Goal: Task Accomplishment & Management: Manage account settings

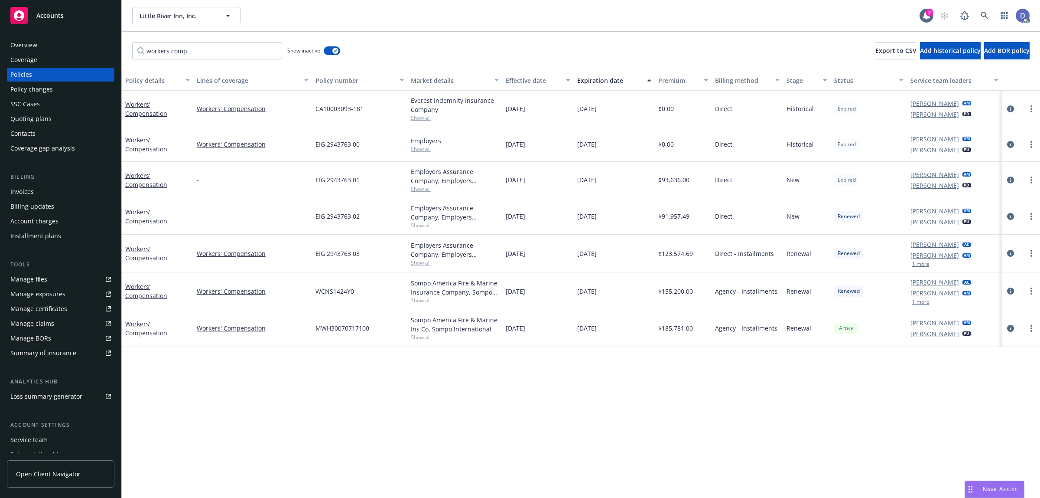
click at [43, 325] on div "Manage claims" at bounding box center [32, 323] width 44 height 14
click at [43, 285] on div "Manage files" at bounding box center [28, 279] width 37 height 14
click at [28, 48] on div "Overview" at bounding box center [23, 45] width 27 height 14
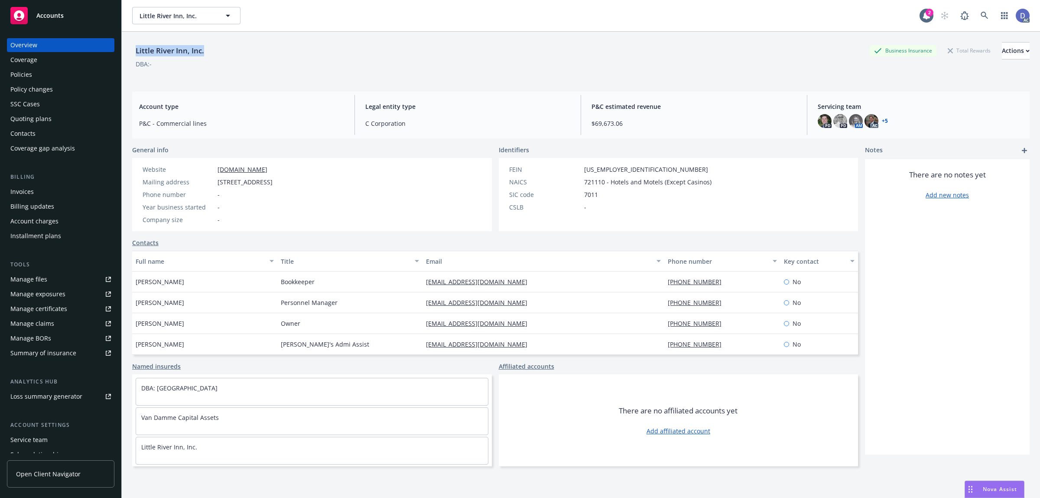
copy div "Little River Inn, Inc."
drag, startPoint x: 208, startPoint y: 54, endPoint x: 133, endPoint y: 54, distance: 75.4
click at [133, 54] on div "Little River Inn, Inc. Business Insurance Total Rewards Actions" at bounding box center [581, 50] width 898 height 17
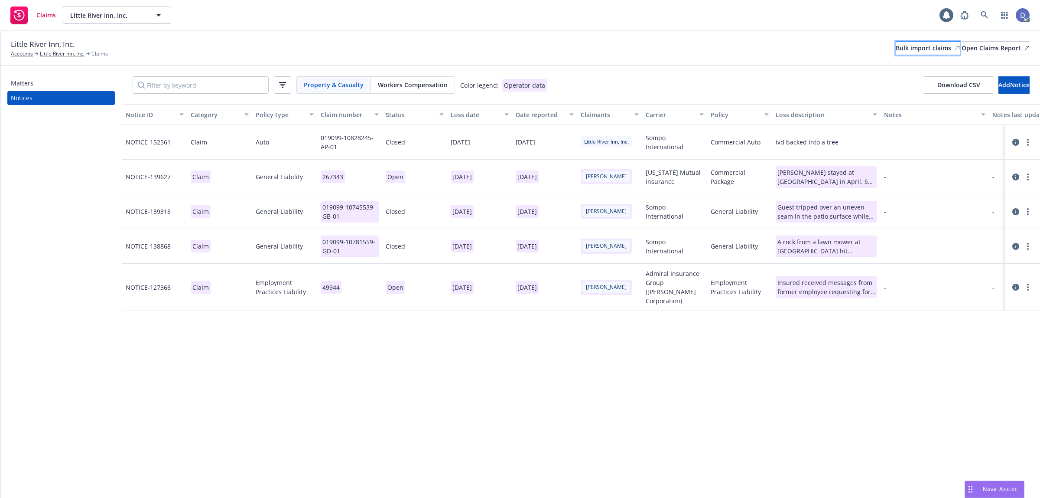
click at [896, 46] on div "Bulk import claims" at bounding box center [928, 48] width 64 height 13
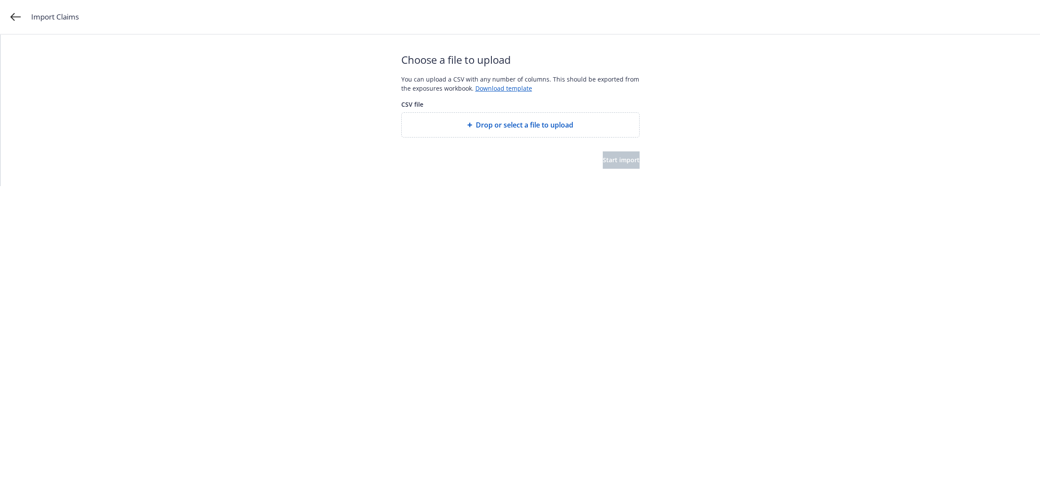
click at [546, 130] on div "Drop or select a file to upload" at bounding box center [521, 125] width 238 height 24
click at [615, 154] on button "Start import" at bounding box center [621, 159] width 37 height 17
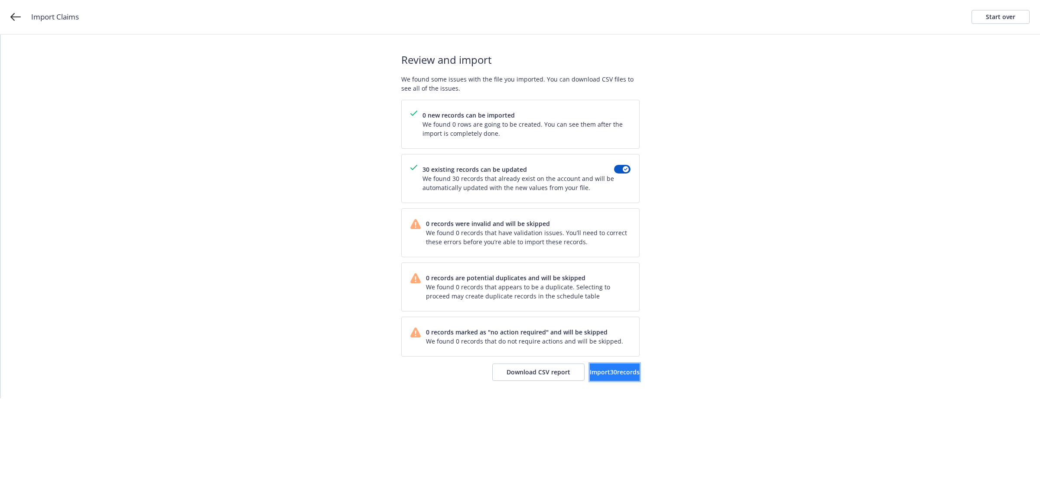
click at [612, 369] on span "Import 30 records" at bounding box center [615, 372] width 50 height 8
click at [596, 373] on span "View accounts" at bounding box center [604, 372] width 42 height 8
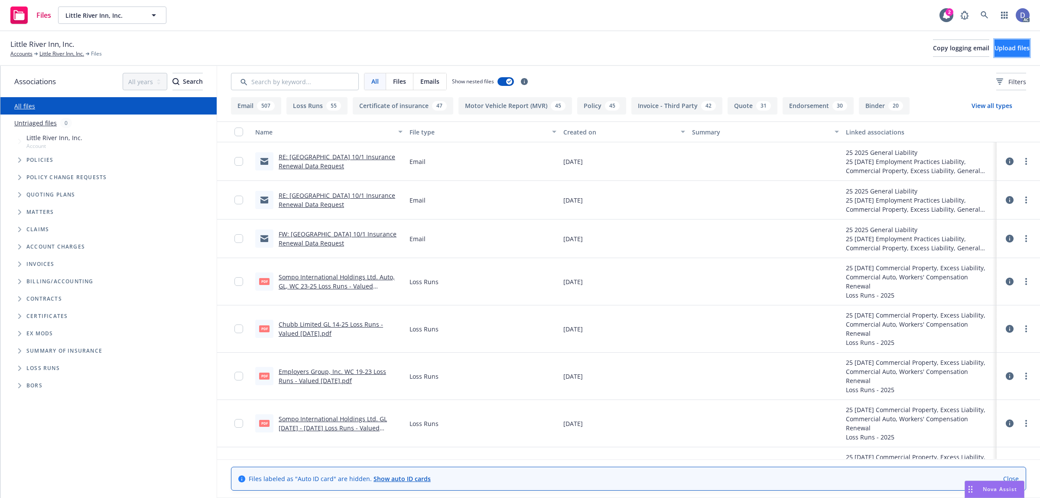
click at [1017, 54] on button "Upload files" at bounding box center [1012, 47] width 35 height 17
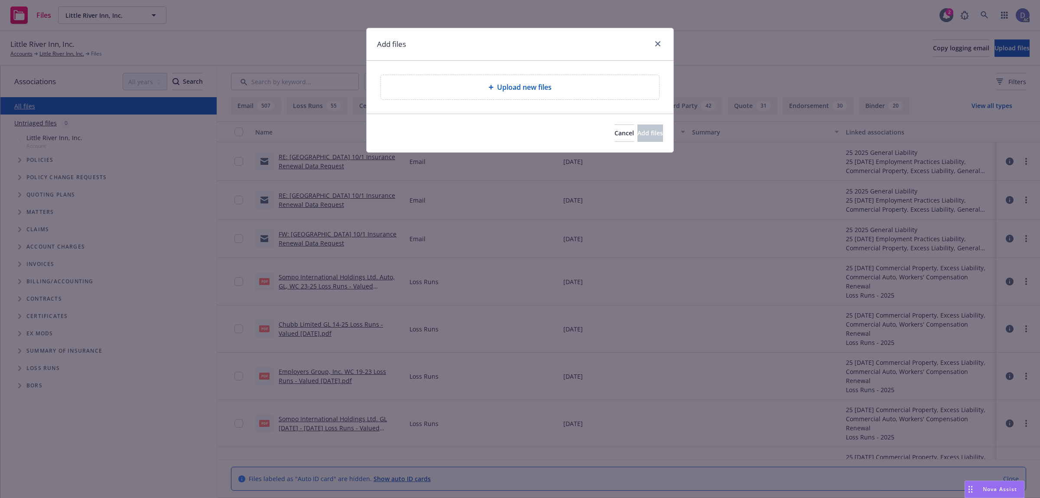
click at [516, 95] on div "Upload new files" at bounding box center [520, 87] width 278 height 24
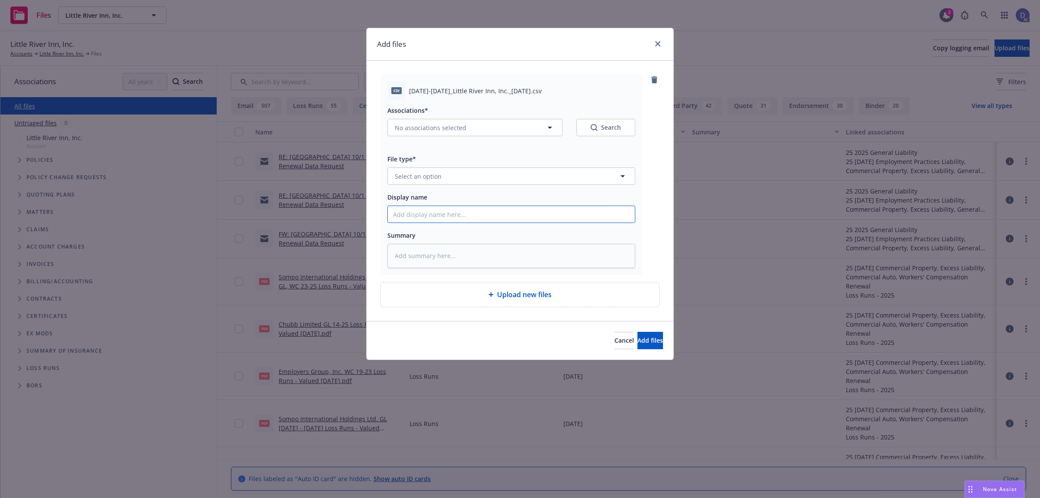
click at [571, 209] on input "Display name" at bounding box center [511, 214] width 247 height 16
paste input "2019-2023_Little River Inn, Inc._9-18-2024"
type input "2019-2023_Little River Inn, Inc._9-18-2024"
type textarea "x"
type input "2019-2023_Little River Inn, Inc._9-18-2024"
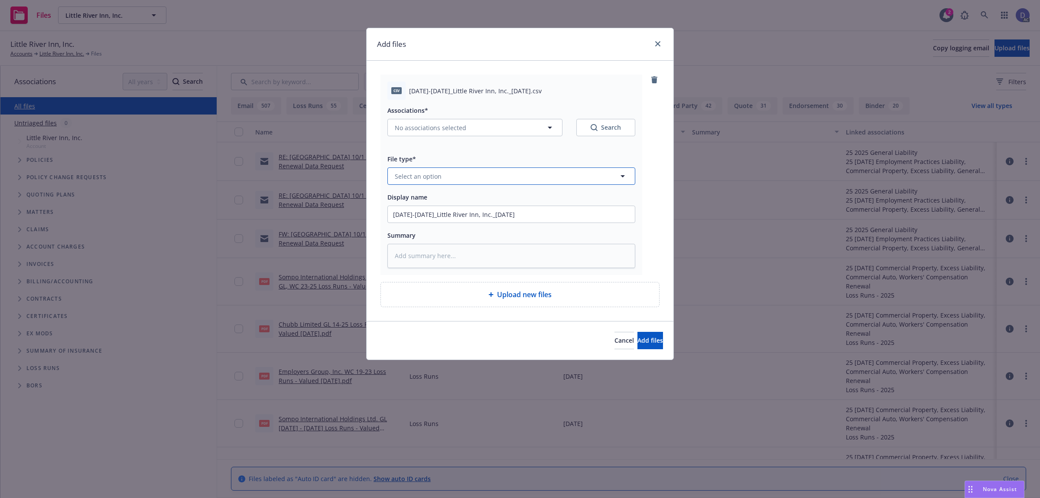
click at [580, 179] on button "Select an option" at bounding box center [511, 175] width 248 height 17
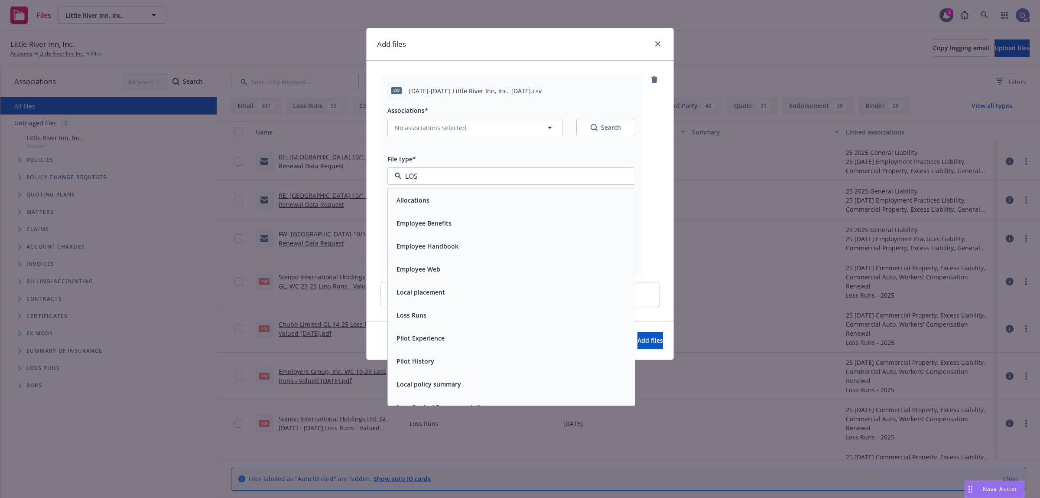
type input "LOSS"
click at [584, 196] on div "Loss Runs" at bounding box center [511, 200] width 237 height 13
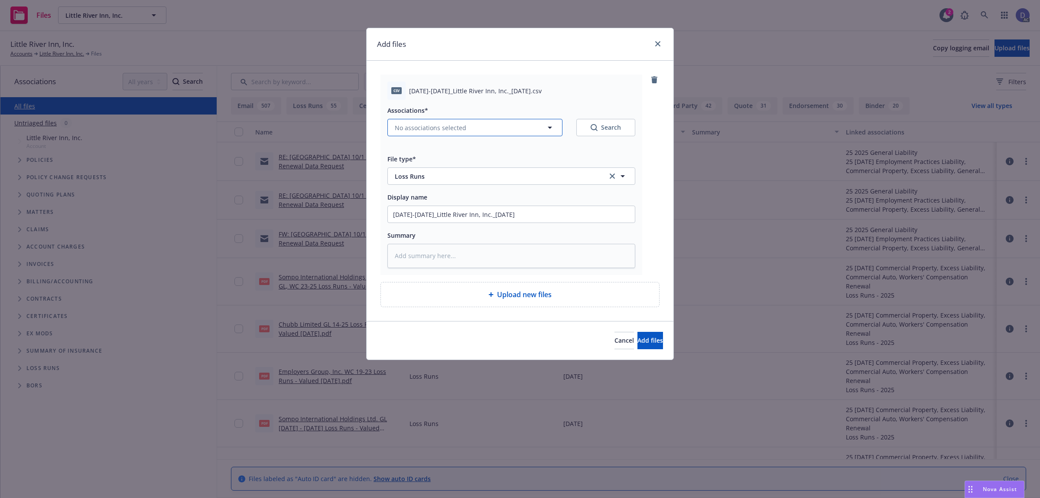
click at [451, 120] on button "No associations selected" at bounding box center [474, 127] width 175 height 17
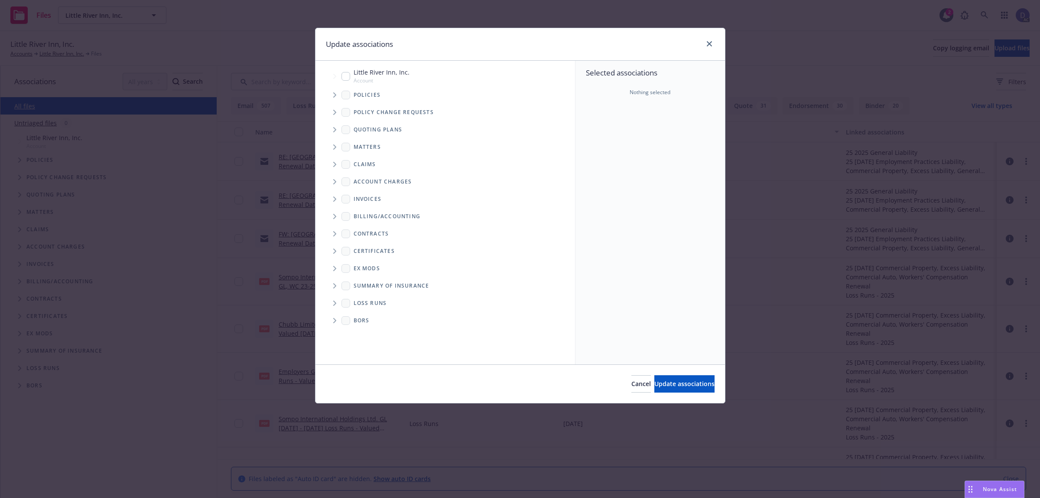
type textarea "x"
click at [335, 97] on icon "Tree Example" at bounding box center [334, 94] width 3 height 5
click at [672, 148] on div "Selected associations Nothing selected" at bounding box center [651, 212] width 150 height 303
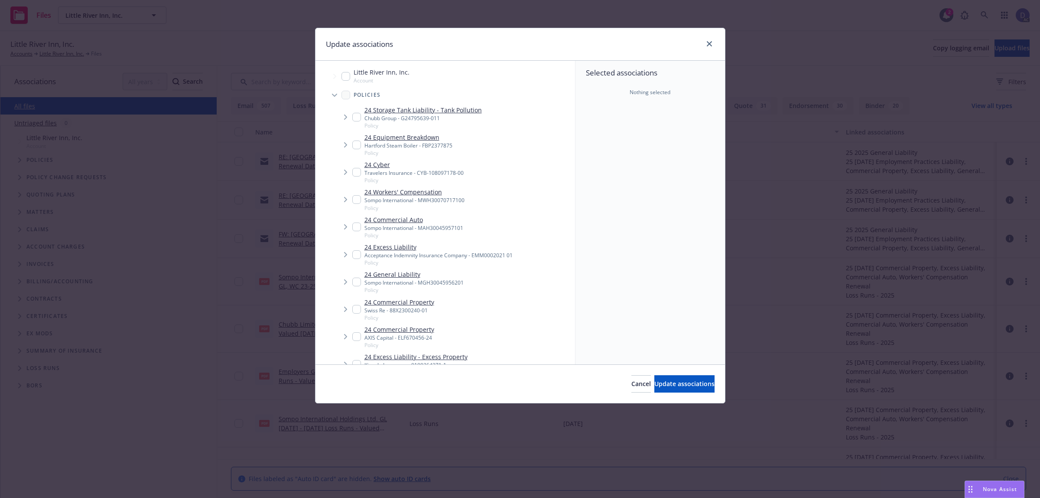
scroll to position [909, 0]
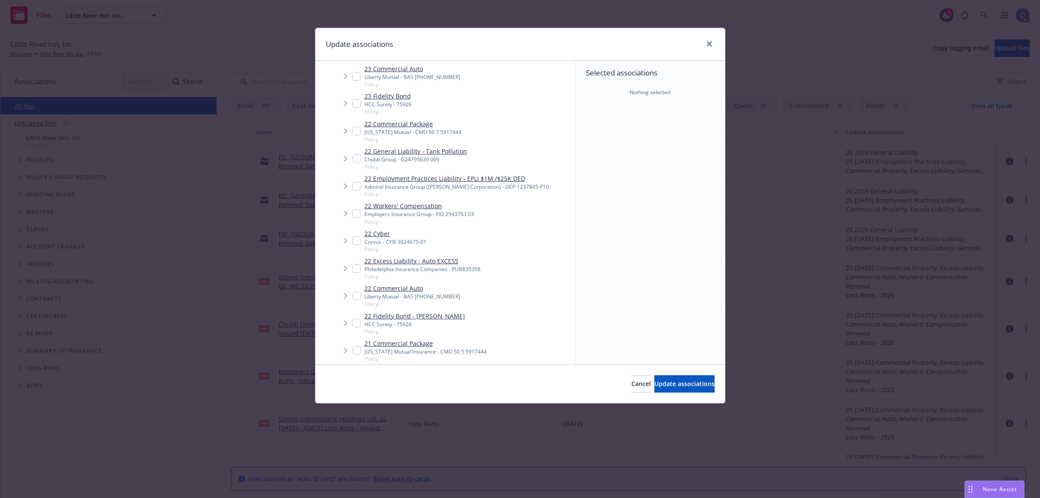
click at [412, 211] on div "Employers Insurance Group - EIG 2943763 03" at bounding box center [419, 213] width 110 height 7
checkbox input "true"
click at [654, 386] on span "Update associations" at bounding box center [684, 383] width 60 height 8
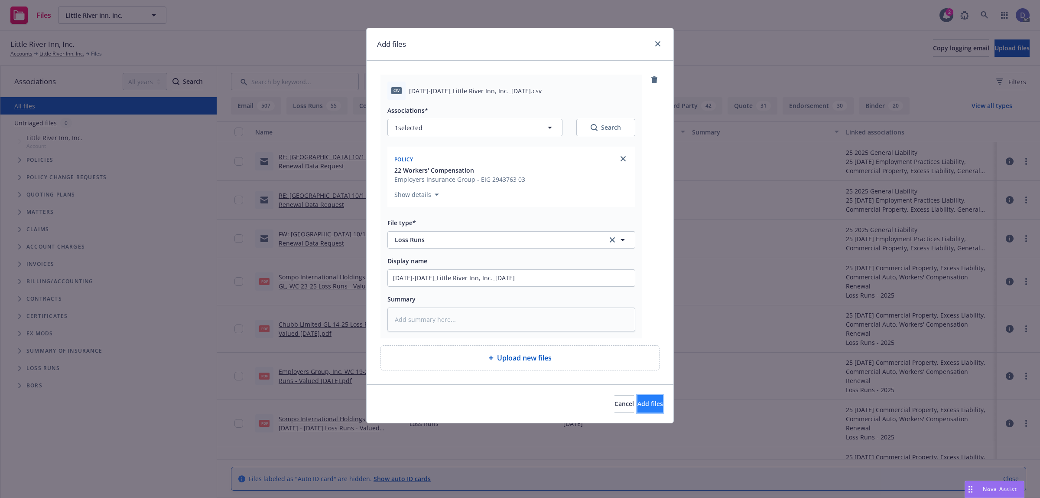
click at [646, 406] on span "Add files" at bounding box center [651, 403] width 26 height 8
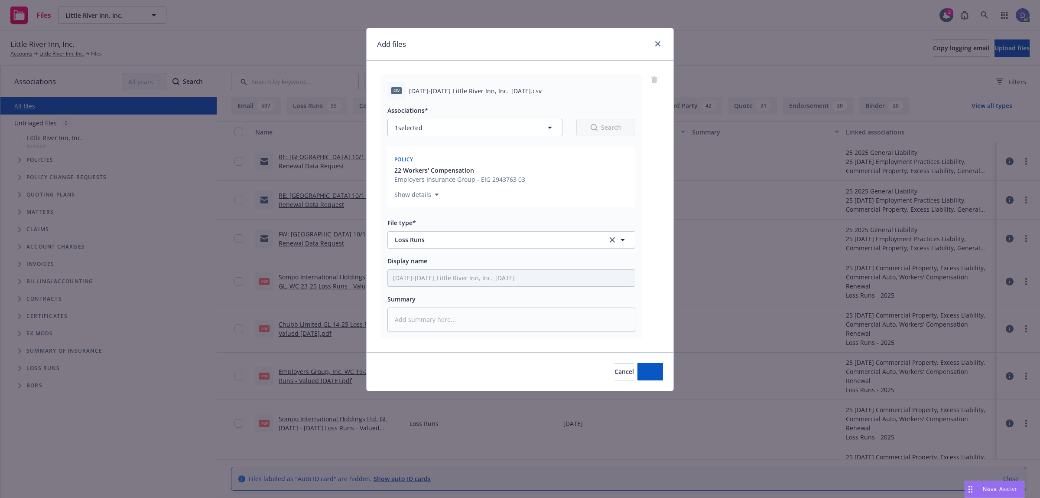
type textarea "x"
